Goal: Task Accomplishment & Management: Manage account settings

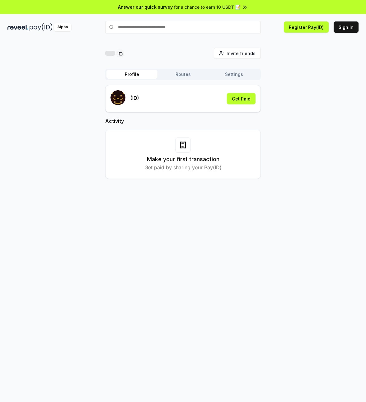
click at [147, 101] on div "(ID) Get Paid" at bounding box center [182, 98] width 145 height 17
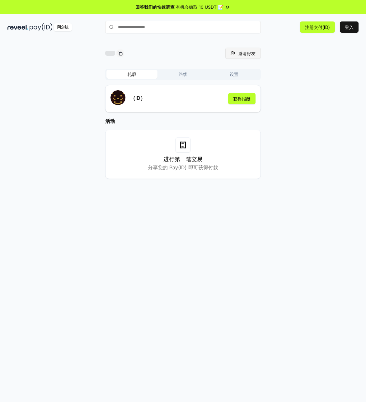
click at [251, 54] on font "邀请好友" at bounding box center [246, 53] width 17 height 5
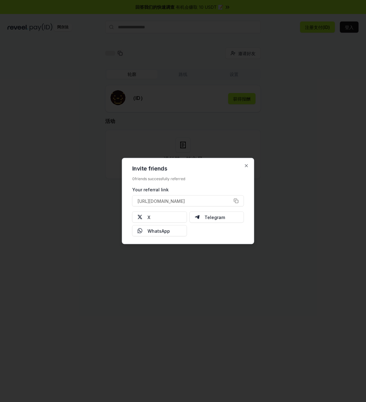
click at [168, 188] on div "Your referral link" at bounding box center [188, 189] width 112 height 7
click at [161, 178] on div "0 friends successfully referred" at bounding box center [188, 178] width 112 height 5
click at [180, 186] on div "Your referral link" at bounding box center [188, 189] width 112 height 7
click at [180, 189] on div "Your referral link" at bounding box center [188, 189] width 112 height 7
click at [172, 192] on div "Your referral link" at bounding box center [188, 189] width 112 height 7
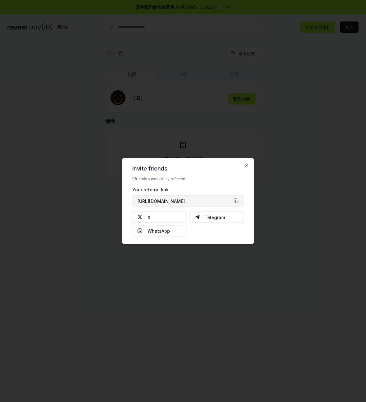
click at [235, 200] on button "https://reveel.id/refer/" at bounding box center [188, 200] width 112 height 11
click at [246, 165] on icon "button" at bounding box center [246, 165] width 5 height 5
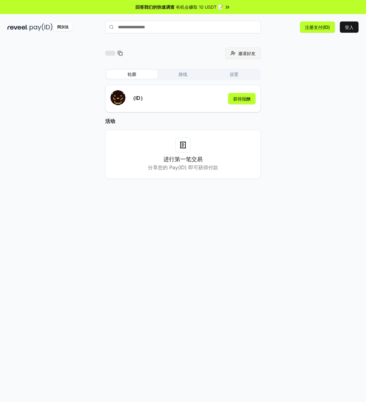
click at [253, 58] on button "邀请好友 邀请" at bounding box center [242, 53] width 35 height 11
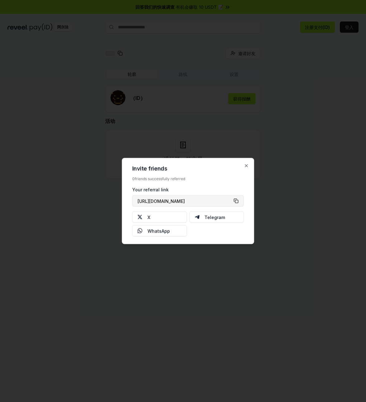
click at [182, 202] on span "https://reveel.id/refer/" at bounding box center [160, 201] width 47 height 7
click at [172, 114] on div at bounding box center [183, 201] width 366 height 402
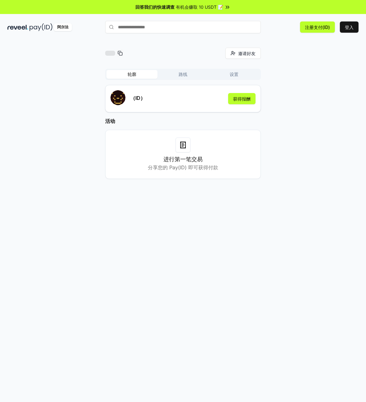
click at [119, 53] on rect at bounding box center [120, 53] width 3 height 3
click at [192, 146] on div "进行第一笔交易 分享您的 Pay(ID) 即可获得付款" at bounding box center [183, 154] width 140 height 34
click at [177, 147] on div at bounding box center [182, 144] width 15 height 15
click at [166, 167] on font "分享您的 Pay(ID) 即可获得付款" at bounding box center [183, 167] width 70 height 6
click at [173, 166] on font "分享您的 Pay(ID) 即可获得付款" at bounding box center [183, 167] width 70 height 6
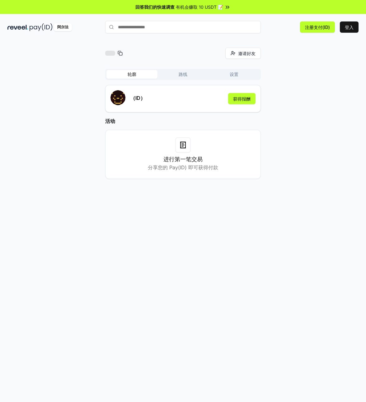
drag, startPoint x: 184, startPoint y: 166, endPoint x: 190, endPoint y: 166, distance: 5.9
click at [184, 166] on font "分享您的 Pay(ID) 即可获得付款" at bounding box center [183, 167] width 70 height 6
click at [195, 165] on font "分享您的 Pay(ID) 即可获得付款" at bounding box center [183, 167] width 70 height 6
click at [211, 168] on font "分享您的 Pay(ID) 即可获得付款" at bounding box center [183, 167] width 70 height 6
click at [189, 78] on button "路线" at bounding box center [182, 74] width 51 height 9
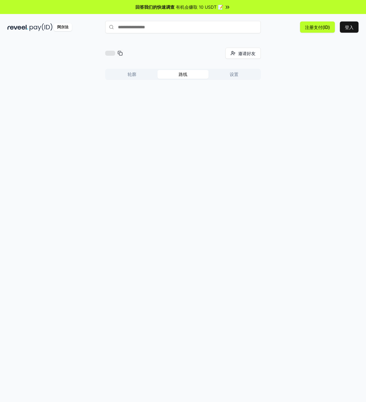
click at [244, 73] on button "设置" at bounding box center [233, 74] width 51 height 9
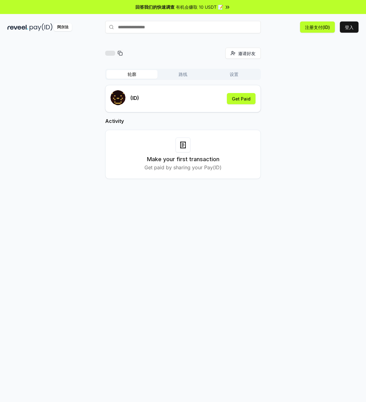
click at [134, 75] on font "轮廓" at bounding box center [132, 74] width 9 height 5
click at [348, 25] on font "登入" at bounding box center [349, 27] width 9 height 5
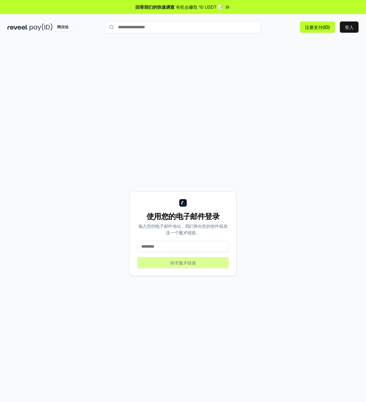
click at [175, 249] on input at bounding box center [182, 246] width 91 height 11
click at [183, 247] on input at bounding box center [182, 246] width 91 height 11
paste input "**********"
type input "**********"
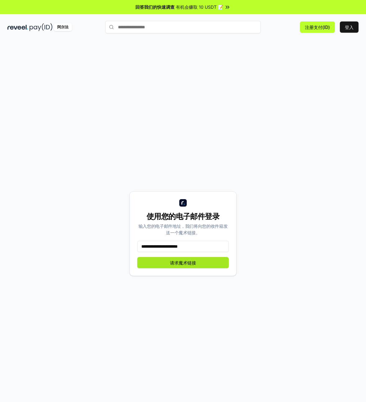
click at [186, 265] on font "请求魔术链接" at bounding box center [183, 262] width 26 height 5
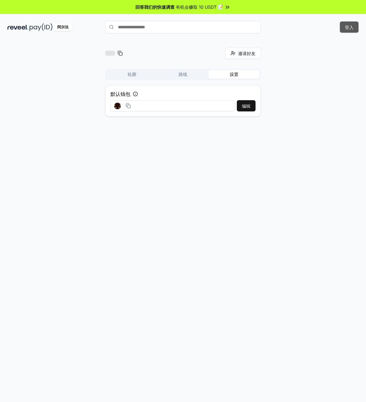
click at [350, 28] on font "登入" at bounding box center [349, 27] width 9 height 5
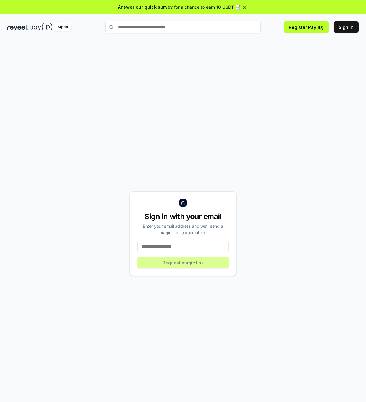
click at [197, 248] on input at bounding box center [182, 246] width 91 height 11
paste input "**********"
type input "**********"
click at [200, 263] on button "Request magic link" at bounding box center [182, 262] width 91 height 11
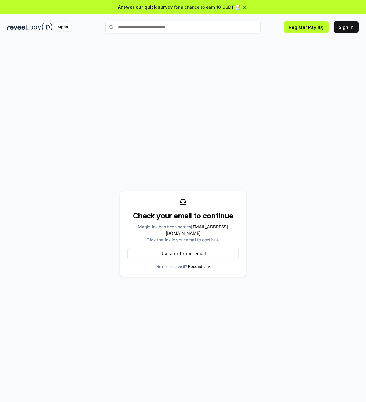
click at [125, 53] on div "Check your email to continue Magic link has been sent to [EMAIL_ADDRESS][DOMAIN…" at bounding box center [182, 234] width 351 height 372
click at [188, 250] on button "Use a different email" at bounding box center [182, 253] width 111 height 11
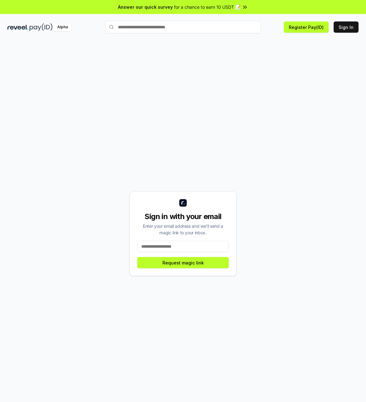
click at [186, 244] on input at bounding box center [182, 246] width 91 height 11
click at [186, 250] on input at bounding box center [182, 246] width 91 height 11
click at [189, 246] on input at bounding box center [182, 246] width 91 height 11
paste input "**********"
type input "**********"
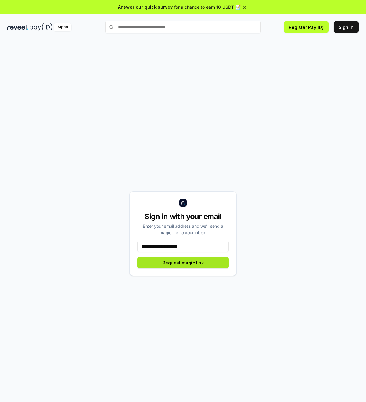
click at [180, 259] on button "Request magic link" at bounding box center [182, 262] width 91 height 11
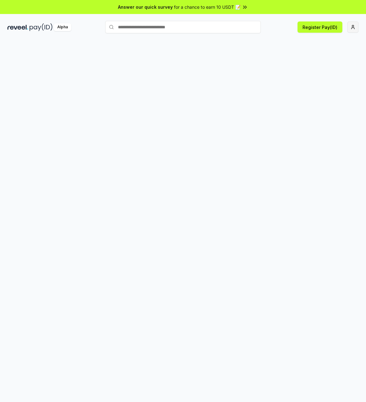
click at [355, 26] on html "Answer our quick survey for a chance to earn 10 USDT 📝 Alpha Register Pay(ID)" at bounding box center [183, 201] width 366 height 402
click at [244, 61] on html "Answer our quick survey for a chance to earn 10 USDT 📝 Alpha Register Pay(ID) […" at bounding box center [183, 201] width 366 height 402
click at [215, 33] on input "text" at bounding box center [183, 27] width 156 height 12
click at [220, 27] on input "text" at bounding box center [183, 27] width 156 height 12
click at [318, 29] on button "Register Pay(ID)" at bounding box center [319, 26] width 45 height 11
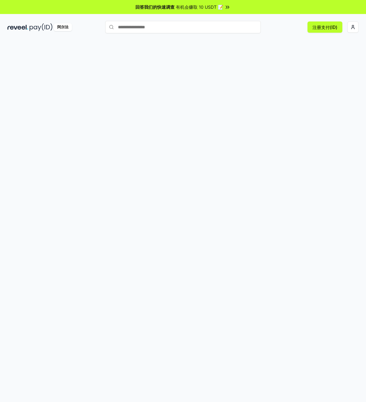
click at [212, 63] on div at bounding box center [183, 227] width 366 height 384
click at [174, 8] on span "for a chance to earn 10 USDT 📝" at bounding box center [207, 7] width 67 height 7
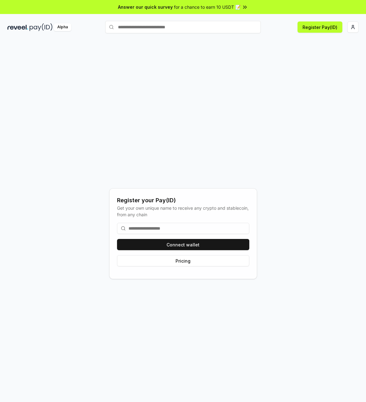
click at [224, 149] on div "Register your Pay(ID) Get your own unique name to receive any crypto and stable…" at bounding box center [182, 234] width 351 height 372
click at [353, 27] on html "Answer our quick survey for a chance to earn 10 USDT 📝 Alpha Register Pay(ID) R…" at bounding box center [183, 201] width 366 height 402
click at [319, 55] on div "Connect Wallet" at bounding box center [323, 60] width 69 height 10
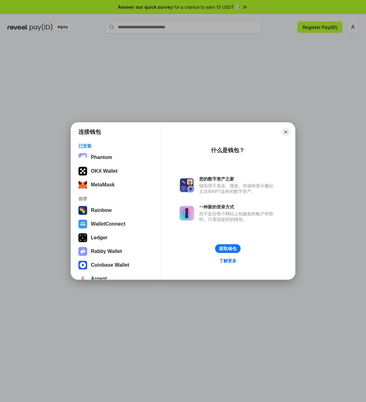
click at [271, 73] on div "连接钱包 已安装 Phantom OKX Wallet MetaMask 推荐 Rainbow WalletConnect Ledger Rabby Wall…" at bounding box center [183, 201] width 490 height 526
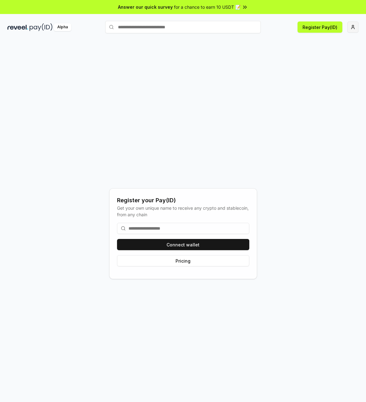
click at [352, 26] on html "Answer our quick survey for a chance to earn 10 USDT 📝 Alpha Register Pay(ID) R…" at bounding box center [183, 201] width 366 height 402
click at [256, 56] on html "Answer our quick survey for a chance to earn 10 USDT 📝 Alpha Register Pay(ID) R…" at bounding box center [183, 201] width 366 height 402
click at [52, 23] on div "Alpha Register Pay(ID)" at bounding box center [183, 27] width 366 height 16
click at [38, 27] on img at bounding box center [41, 27] width 23 height 8
click at [11, 30] on img at bounding box center [17, 27] width 21 height 8
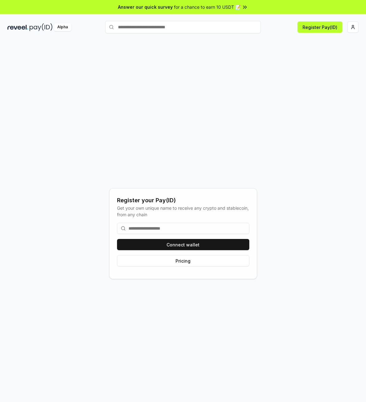
click at [16, 26] on img at bounding box center [17, 27] width 21 height 8
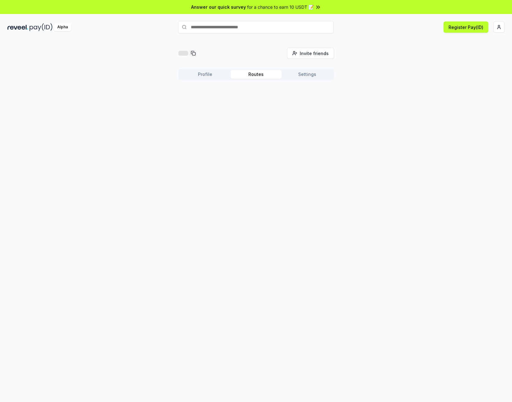
click at [250, 74] on button "Routes" at bounding box center [255, 74] width 51 height 9
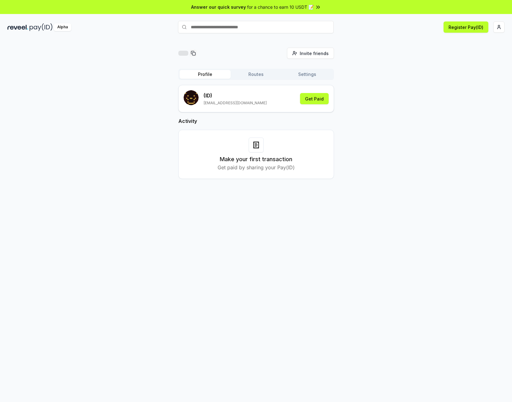
click at [220, 71] on button "Profile" at bounding box center [204, 74] width 51 height 9
click at [258, 154] on div "Make your first transaction Get paid by sharing your Pay(ID)" at bounding box center [256, 154] width 140 height 34
click at [260, 148] on div at bounding box center [256, 144] width 15 height 15
click at [301, 75] on button "Settings" at bounding box center [307, 74] width 51 height 9
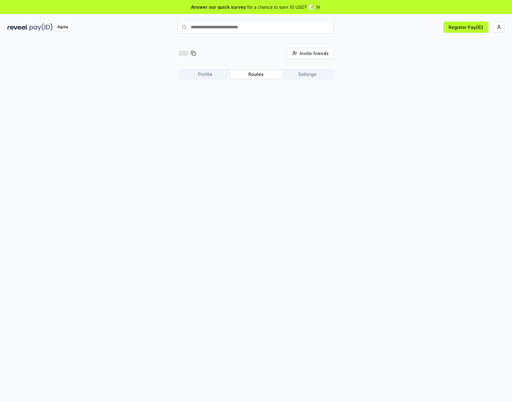
click at [259, 74] on button "Routes" at bounding box center [255, 74] width 51 height 9
click at [308, 75] on button "Settings" at bounding box center [307, 74] width 51 height 9
click at [281, 107] on input at bounding box center [246, 105] width 124 height 11
click at [279, 106] on input at bounding box center [246, 105] width 124 height 11
click at [316, 105] on button "Edit" at bounding box center [319, 105] width 18 height 11
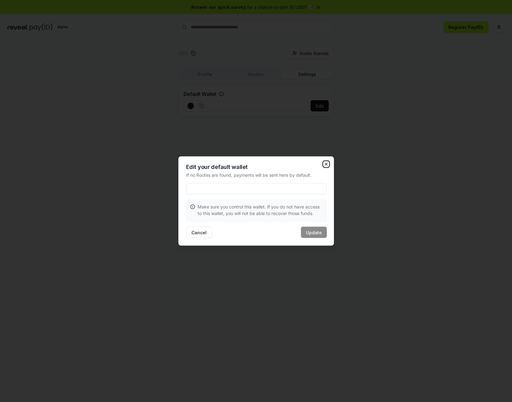
click at [327, 165] on icon "button" at bounding box center [326, 164] width 5 height 5
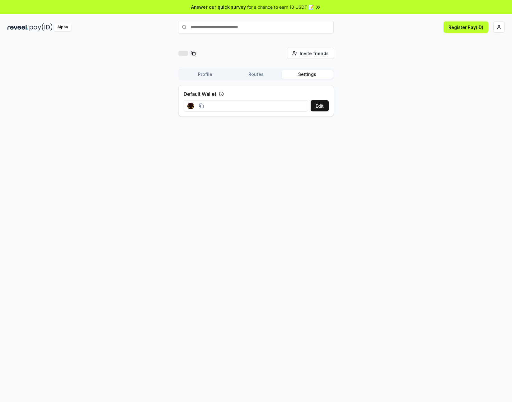
click at [224, 107] on input at bounding box center [246, 105] width 124 height 11
click at [200, 105] on icon at bounding box center [201, 105] width 5 height 5
click at [204, 106] on div at bounding box center [196, 106] width 24 height 14
click at [220, 107] on input at bounding box center [246, 105] width 124 height 11
click at [220, 97] on button at bounding box center [221, 93] width 5 height 7
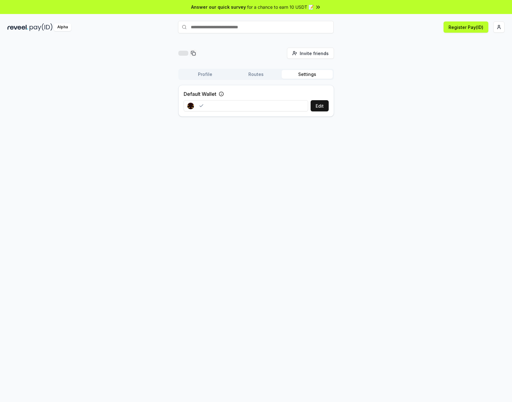
click at [220, 110] on input at bounding box center [246, 105] width 124 height 11
